Goal: Download file/media

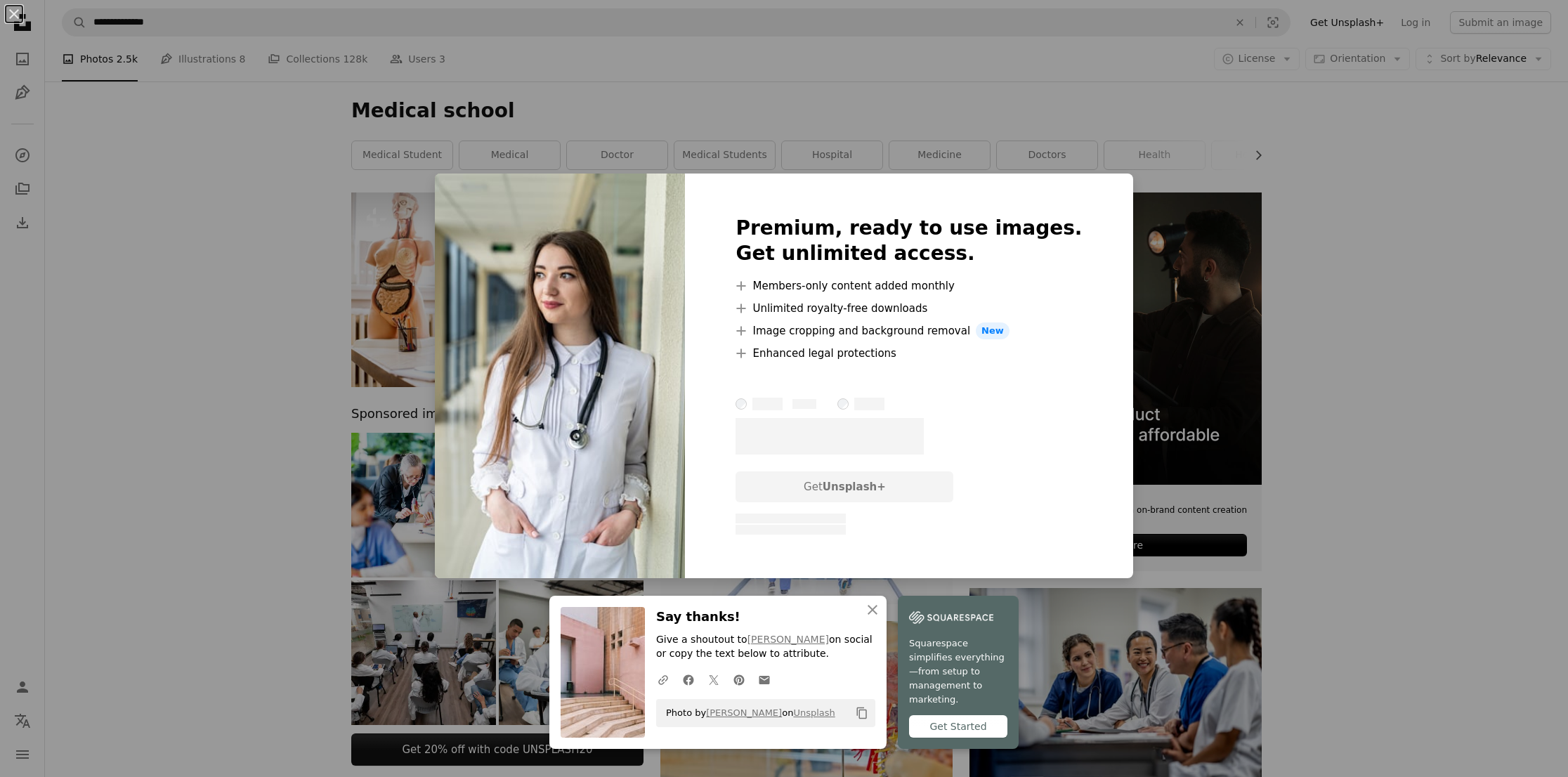
scroll to position [4229, 0]
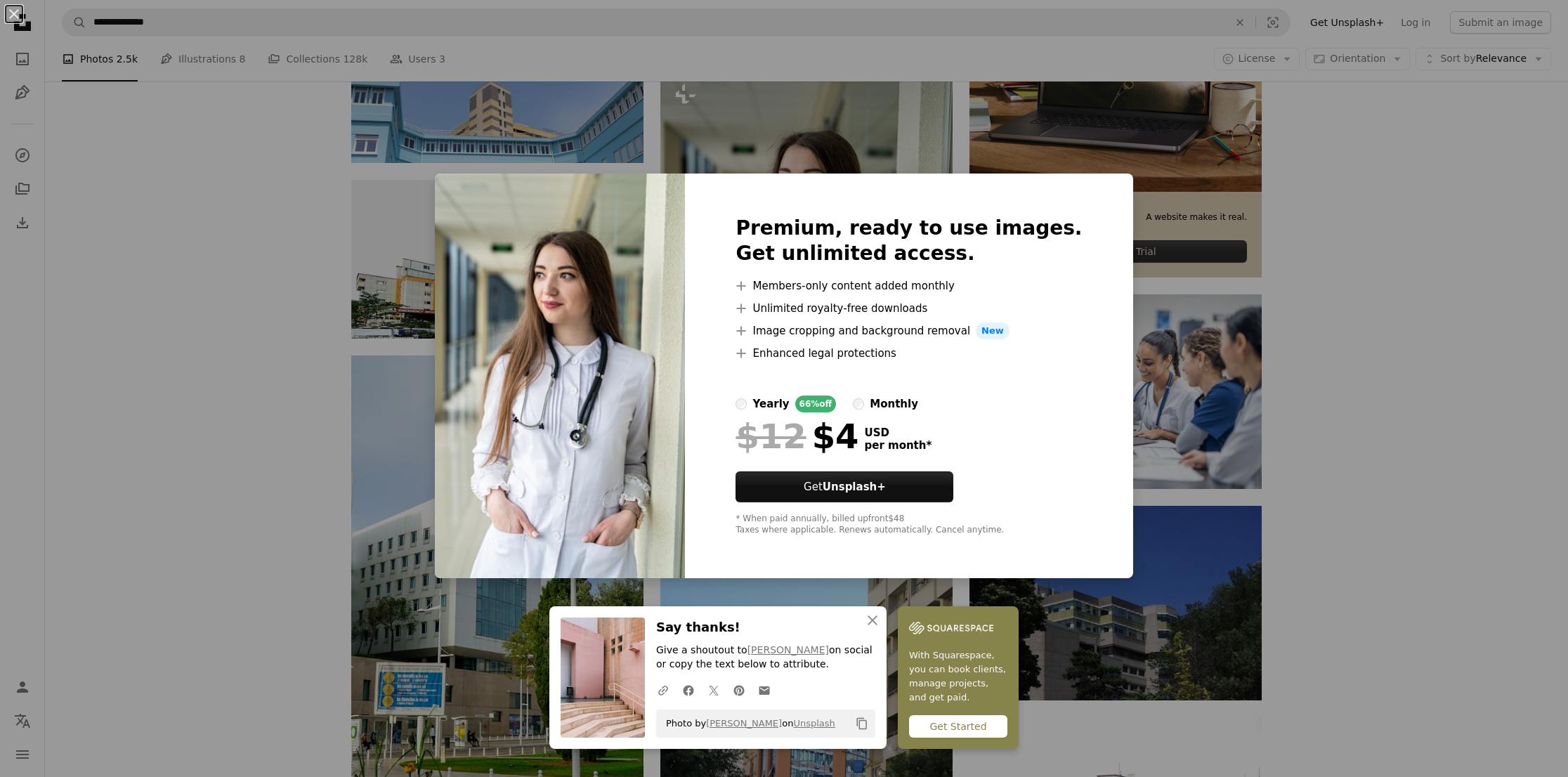
click at [1460, 573] on div "An X shape Premium, ready to use images. Get unlimited access. A plus sign Memb…" at bounding box center [784, 388] width 1568 height 777
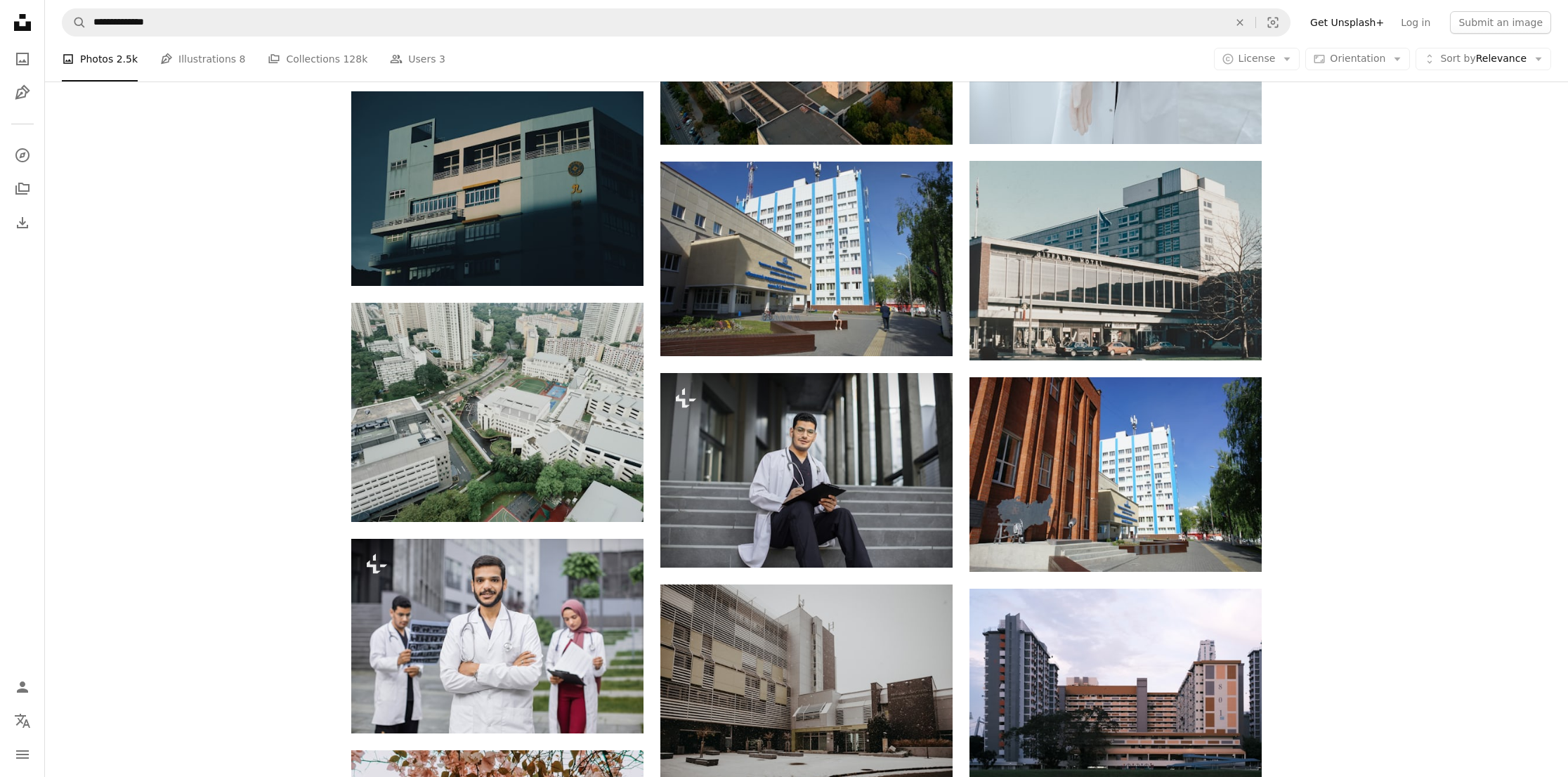
scroll to position [5904, 0]
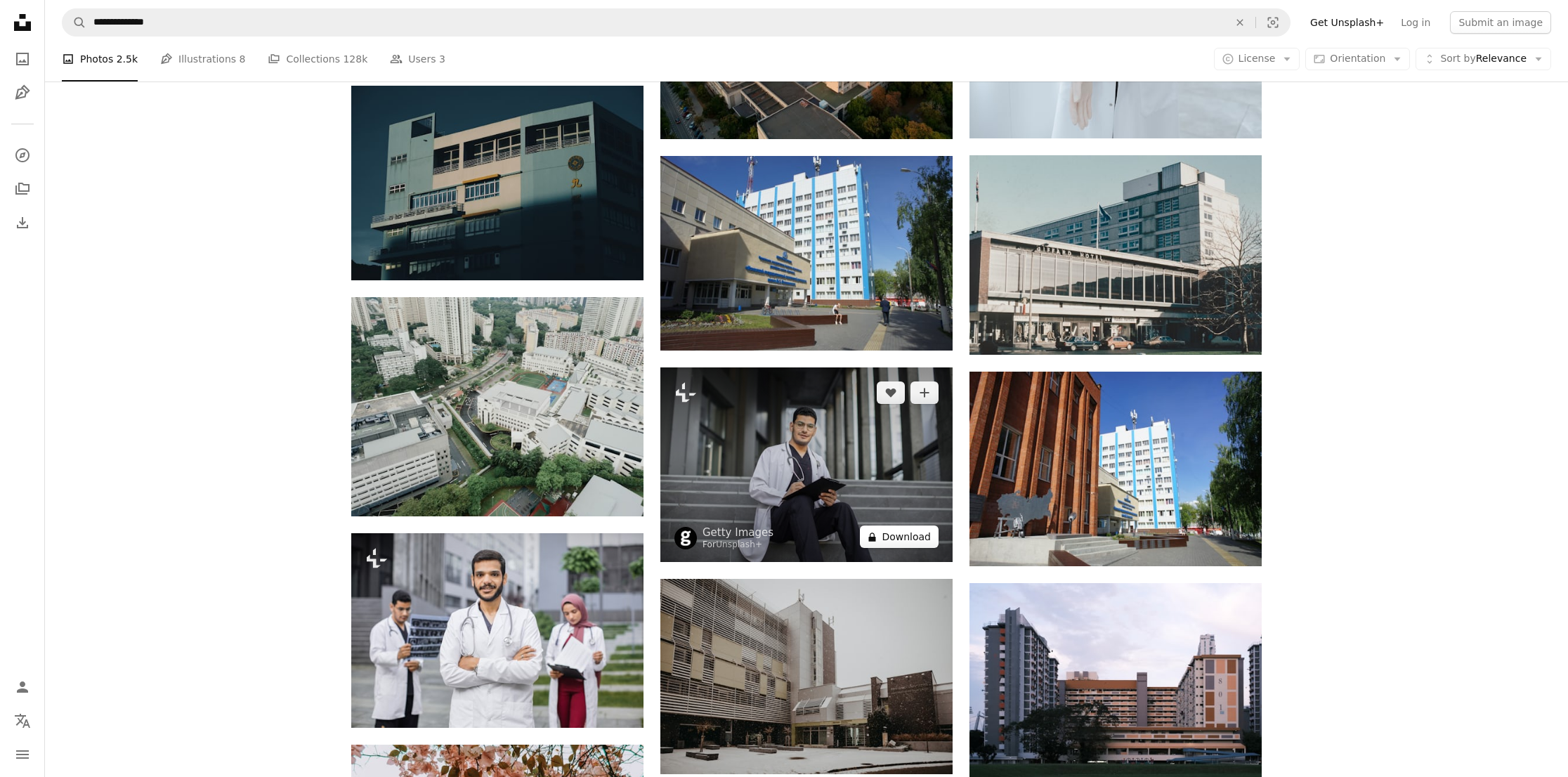
click at [918, 541] on button "A lock Download" at bounding box center [898, 537] width 78 height 23
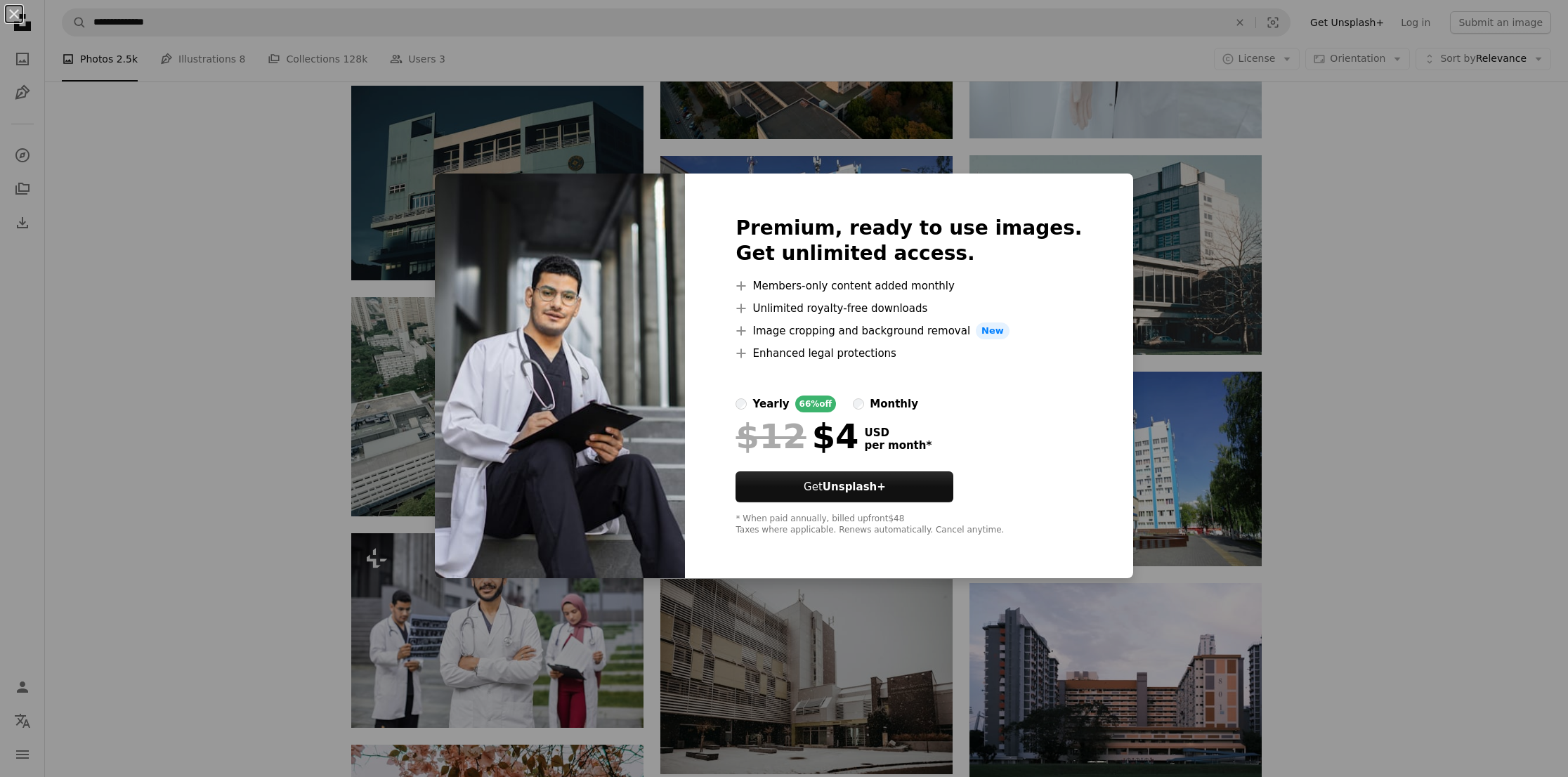
click at [1381, 361] on div "An X shape Premium, ready to use images. Get unlimited access. A plus sign Memb…" at bounding box center [784, 388] width 1568 height 777
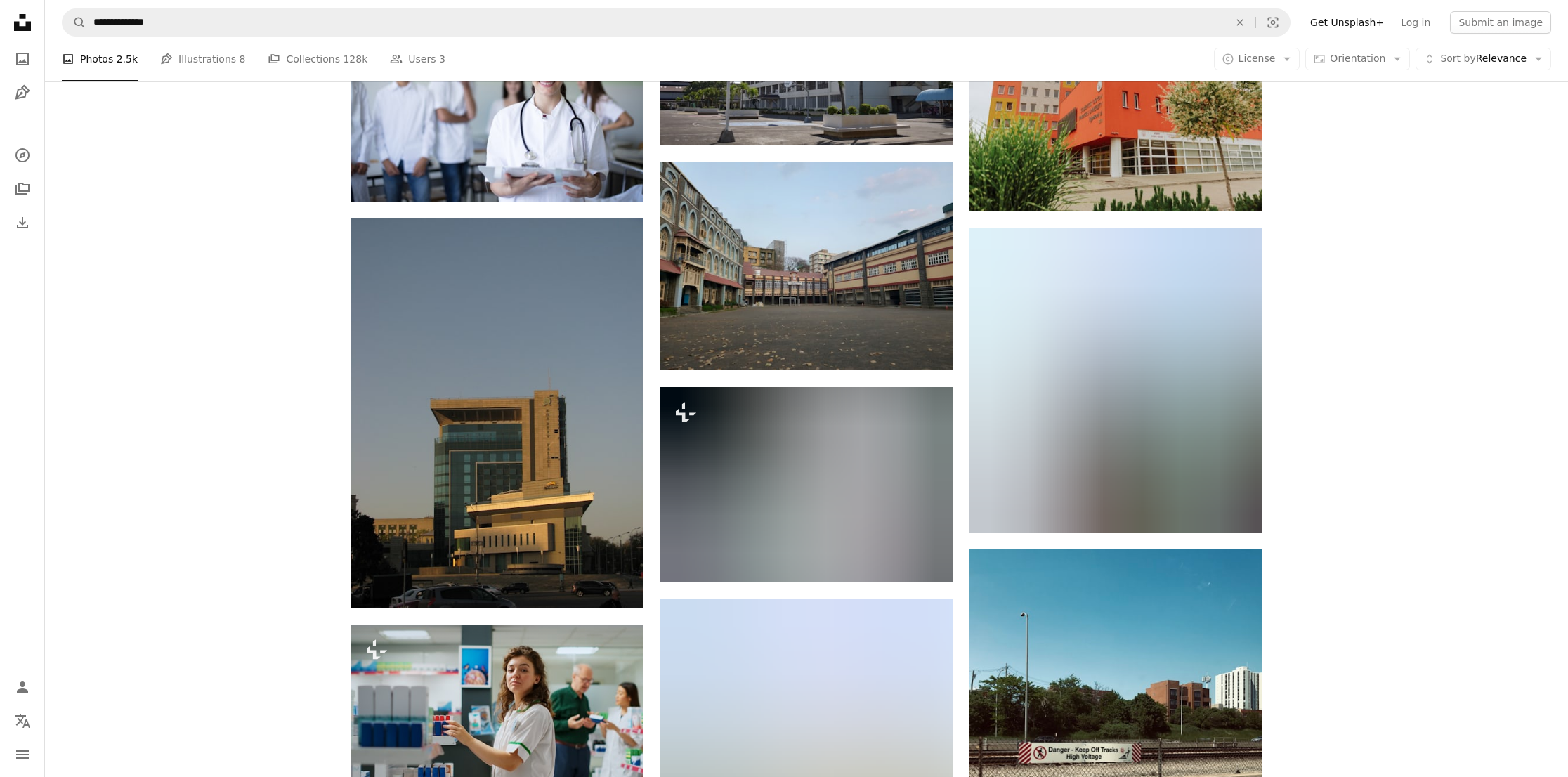
scroll to position [7207, 0]
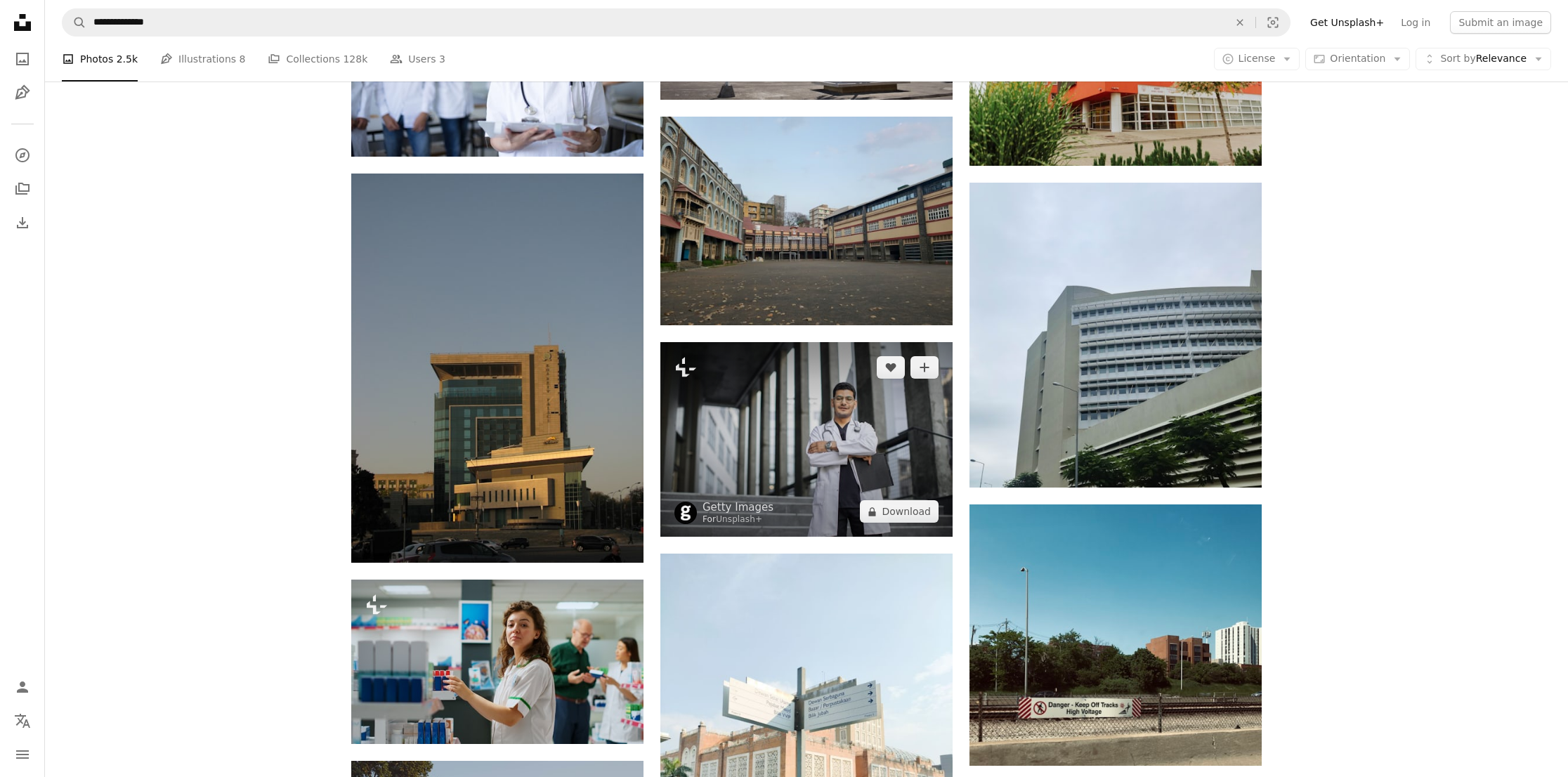
click at [771, 385] on img at bounding box center [807, 439] width 293 height 194
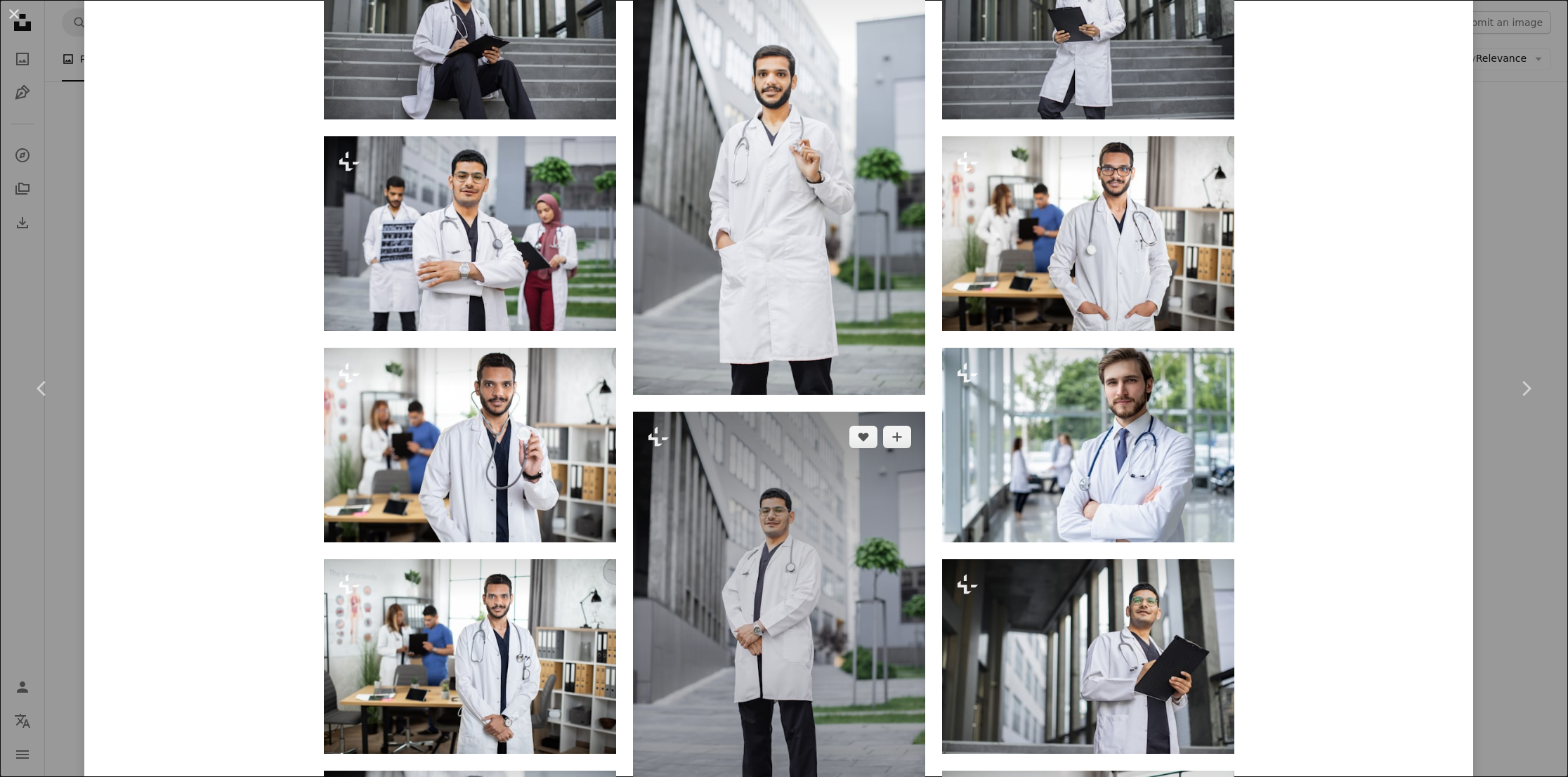
scroll to position [1969, 0]
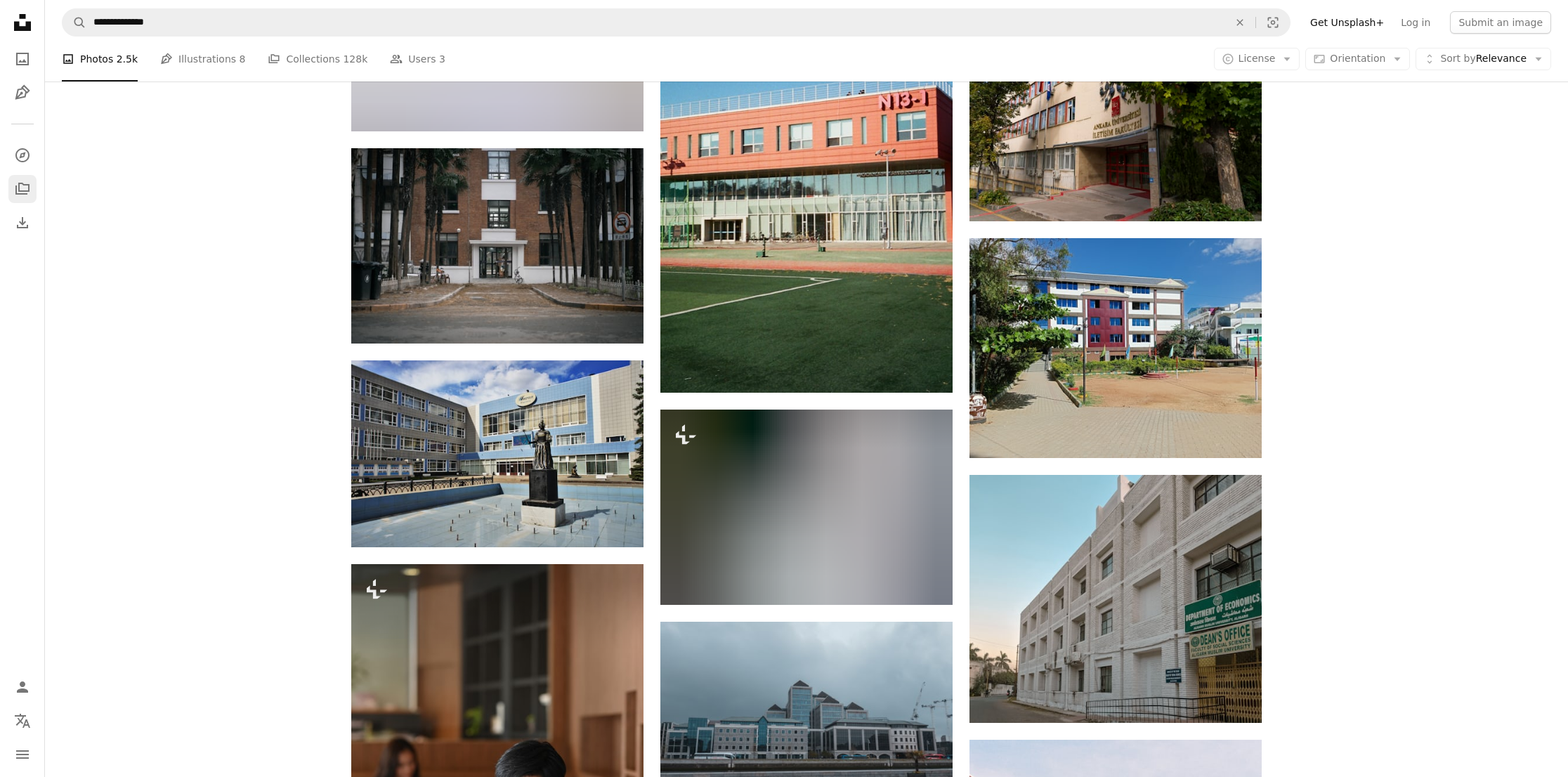
scroll to position [8241, 0]
